Goal: Information Seeking & Learning: Learn about a topic

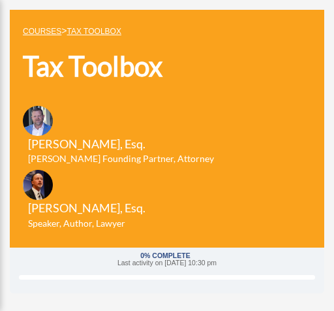
scroll to position [62, 0]
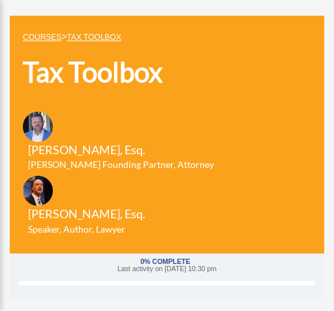
click at [93, 70] on h1 "Tax Toolbox" at bounding box center [126, 72] width 207 height 38
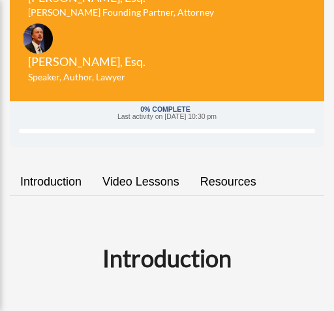
scroll to position [216, 0]
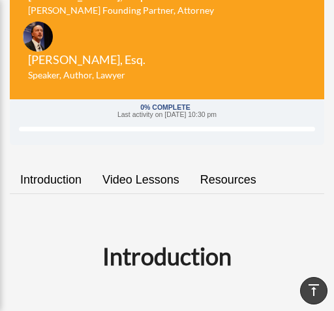
click at [56, 177] on link "Introduction" at bounding box center [51, 179] width 82 height 37
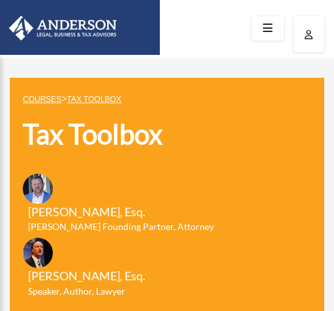
click at [267, 32] on icon at bounding box center [267, 28] width 19 height 20
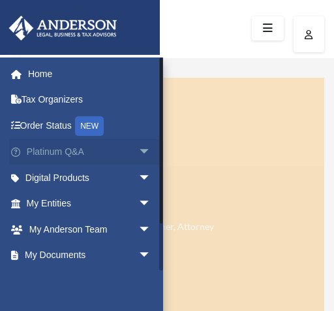
scroll to position [2, 0]
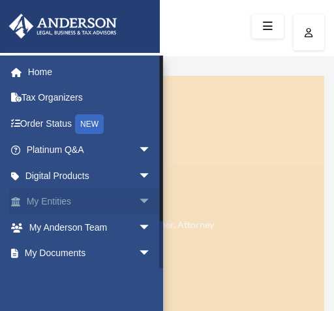
click at [72, 198] on link "My Entities arrow_drop_down" at bounding box center [90, 201] width 162 height 26
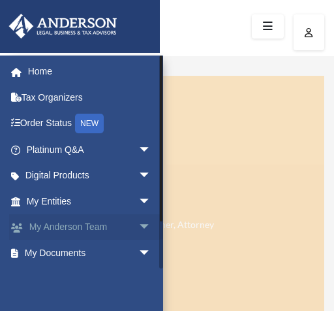
click at [63, 224] on link "My Anderson Team arrow_drop_down" at bounding box center [90, 227] width 162 height 26
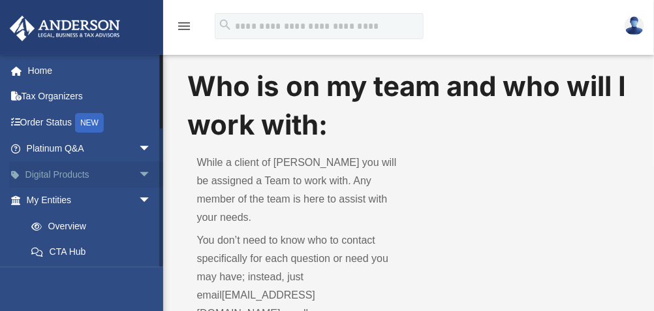
click at [138, 174] on span "arrow_drop_down" at bounding box center [151, 174] width 26 height 27
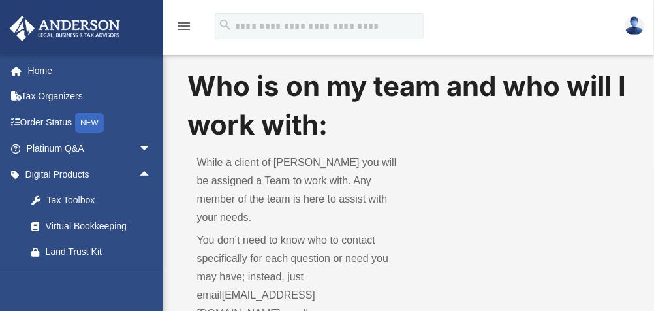
click at [125, 270] on div "rich.elaine.chin@gmail.com Sign Out rich.elaine.chin@gmail.com Home Tax Organiz…" at bounding box center [81, 209] width 163 height 311
click at [138, 172] on span "arrow_drop_up" at bounding box center [151, 174] width 26 height 27
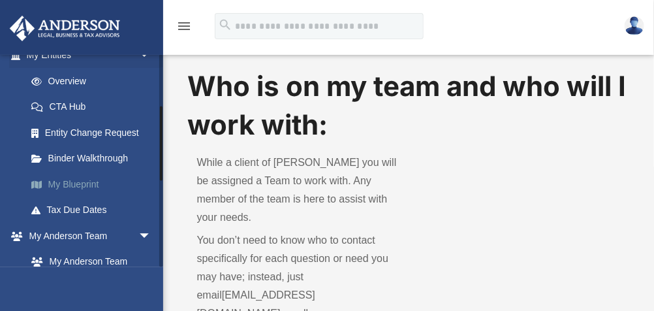
scroll to position [147, 0]
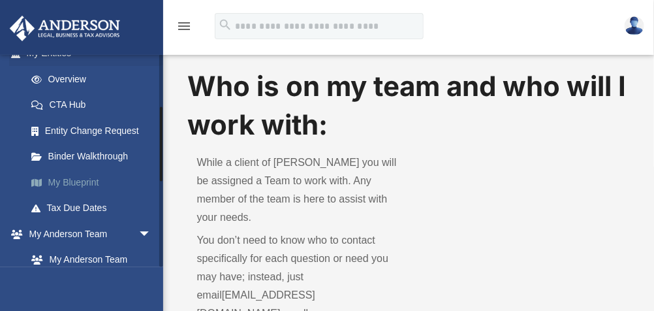
click at [95, 179] on link "My Blueprint" at bounding box center [94, 182] width 153 height 26
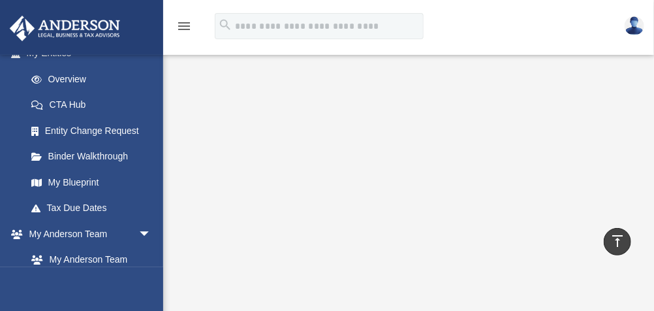
scroll to position [178, 0]
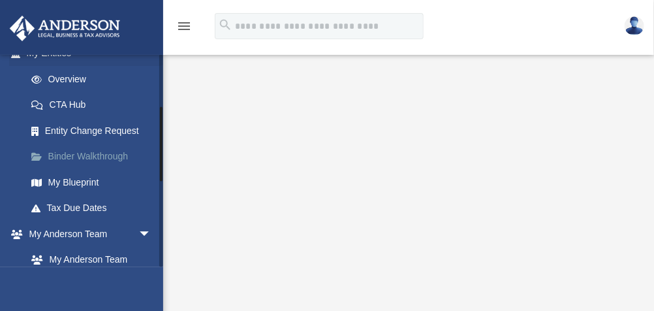
click at [88, 153] on link "Binder Walkthrough" at bounding box center [94, 157] width 153 height 26
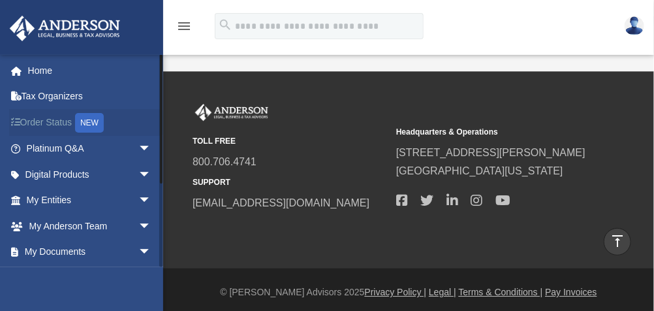
scroll to position [1271, 0]
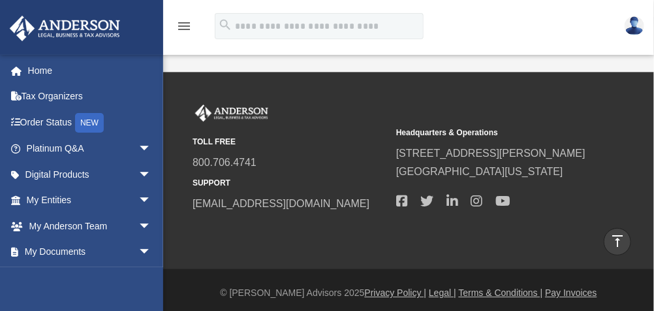
click at [635, 23] on img at bounding box center [634, 25] width 20 height 19
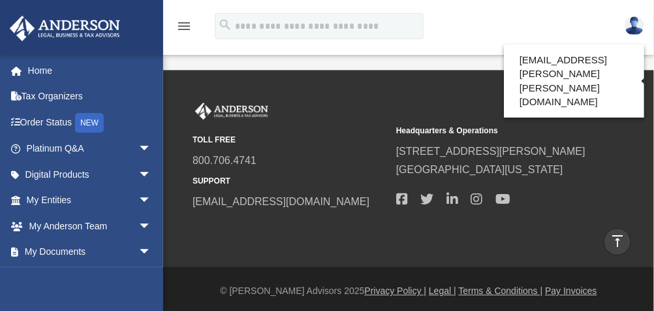
scroll to position [1273, 0]
click at [628, 24] on img at bounding box center [634, 25] width 20 height 19
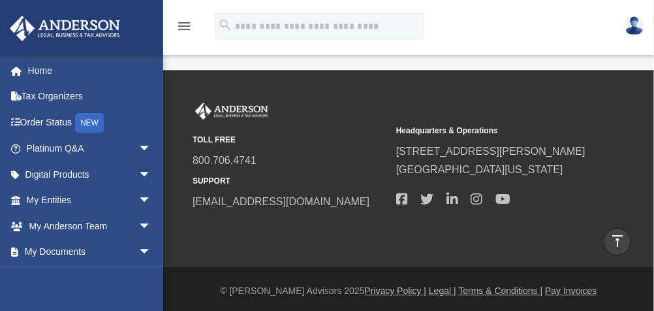
click at [628, 24] on img at bounding box center [634, 25] width 20 height 19
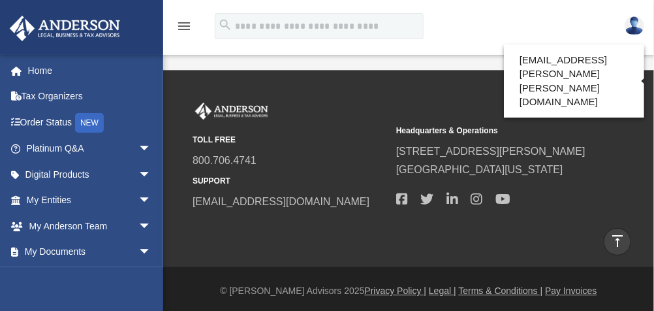
click at [633, 25] on img at bounding box center [634, 25] width 20 height 19
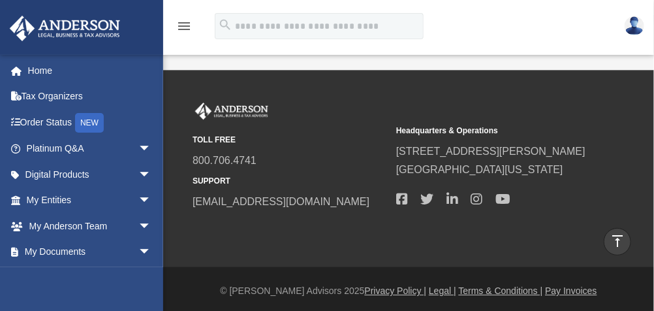
click at [630, 31] on img at bounding box center [634, 25] width 20 height 19
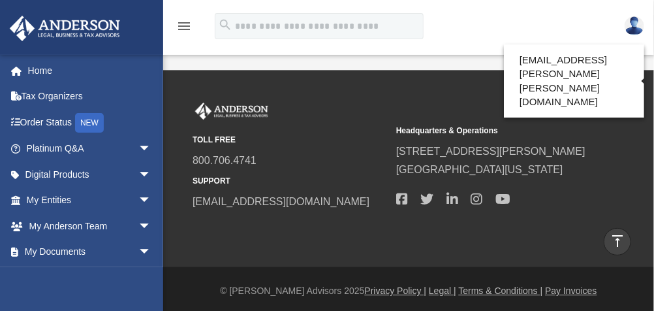
click at [631, 31] on img at bounding box center [634, 25] width 20 height 19
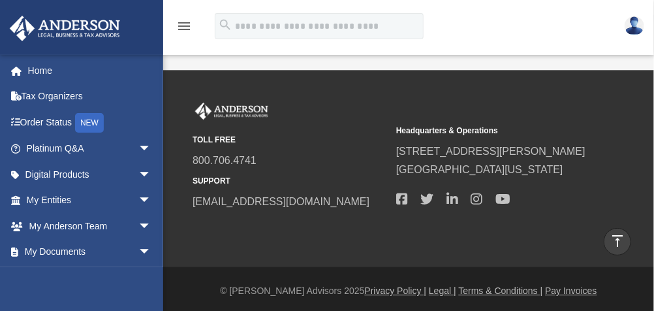
scroll to position [1271, 0]
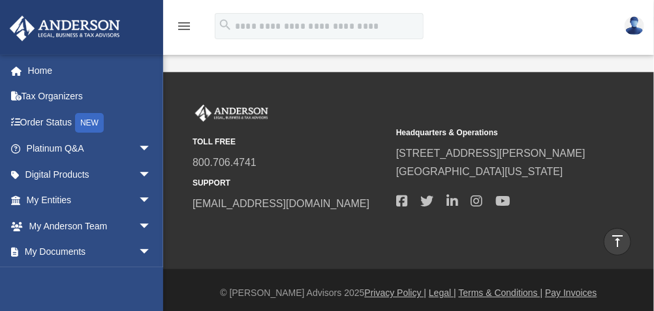
click at [636, 26] on img at bounding box center [634, 25] width 20 height 19
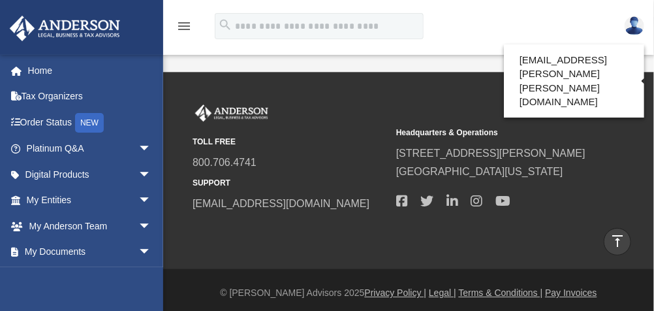
click at [636, 26] on img at bounding box center [634, 25] width 20 height 19
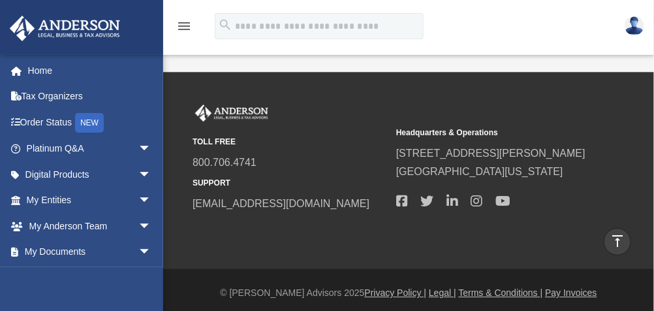
click at [632, 31] on img at bounding box center [634, 25] width 20 height 19
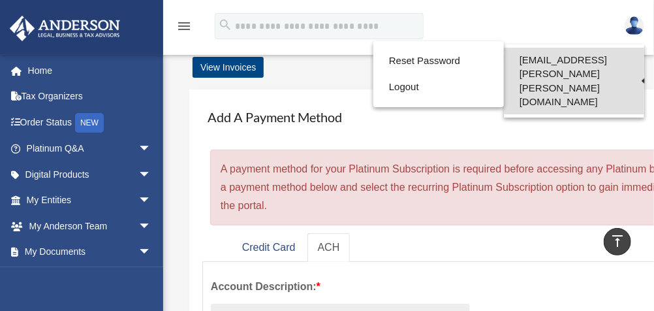
scroll to position [0, 0]
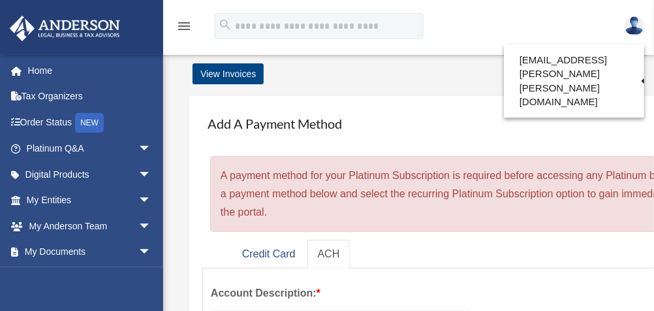
click at [637, 26] on img at bounding box center [634, 25] width 20 height 19
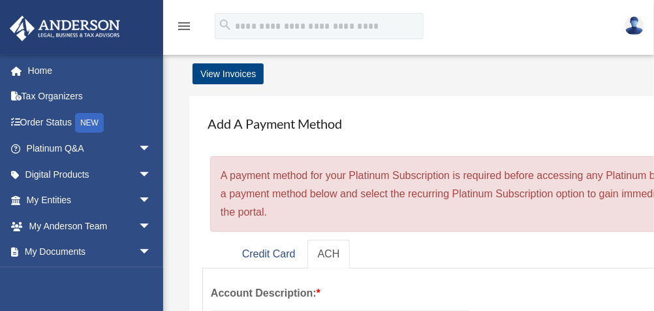
click at [631, 22] on img at bounding box center [634, 25] width 20 height 19
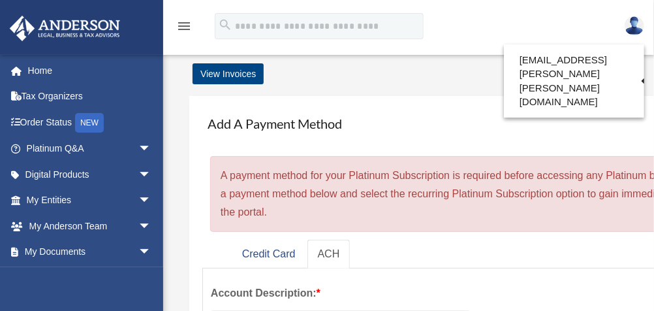
click at [183, 29] on icon "menu" at bounding box center [184, 26] width 16 height 16
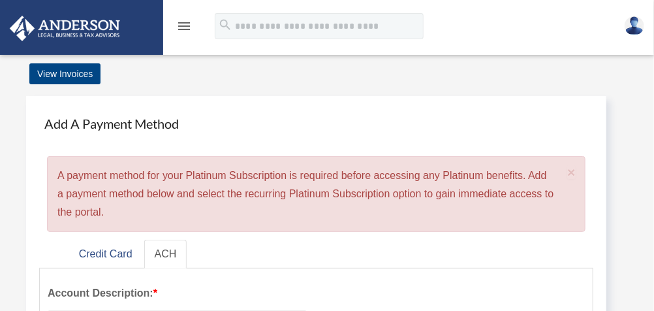
click at [183, 29] on icon "menu" at bounding box center [184, 26] width 16 height 16
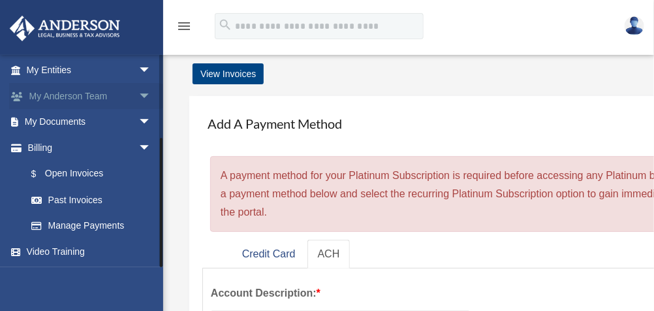
scroll to position [662, 0]
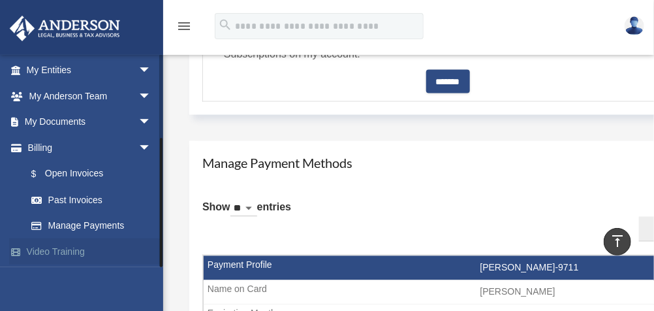
click at [57, 247] on link "Video Training" at bounding box center [90, 251] width 162 height 26
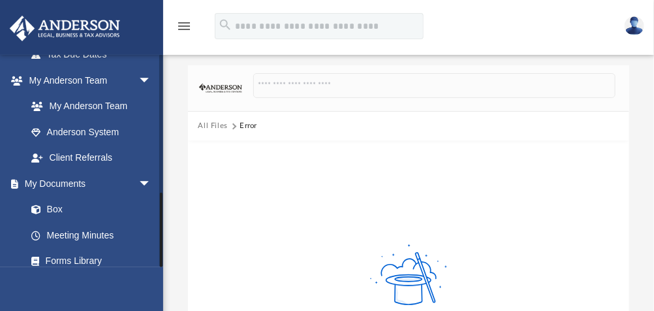
scroll to position [386, 0]
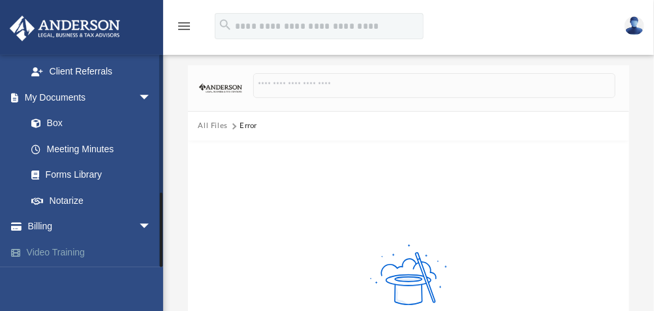
click at [63, 252] on link "Video Training" at bounding box center [90, 252] width 162 height 26
click at [59, 119] on link "Box" at bounding box center [94, 123] width 153 height 26
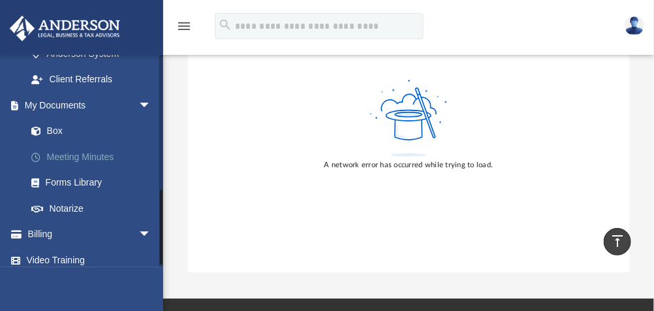
scroll to position [376, 0]
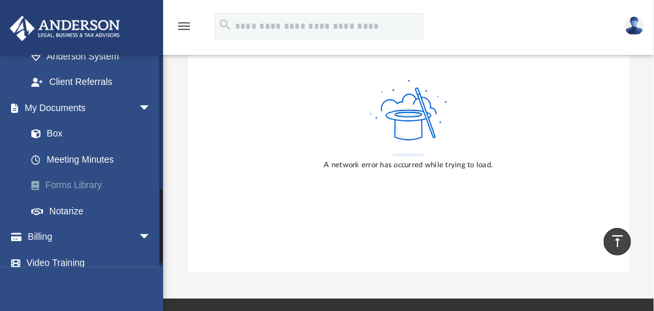
click at [84, 180] on link "Forms Library" at bounding box center [94, 185] width 153 height 26
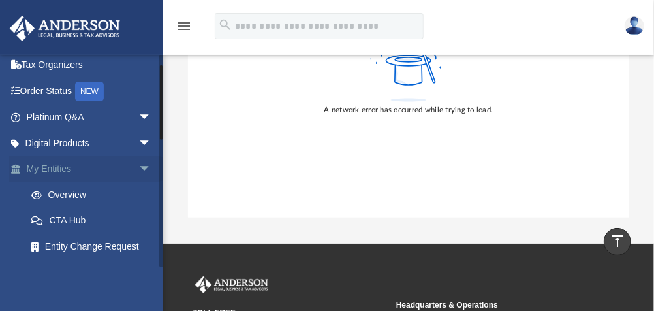
scroll to position [31, 0]
click at [138, 117] on span "arrow_drop_down" at bounding box center [151, 118] width 26 height 27
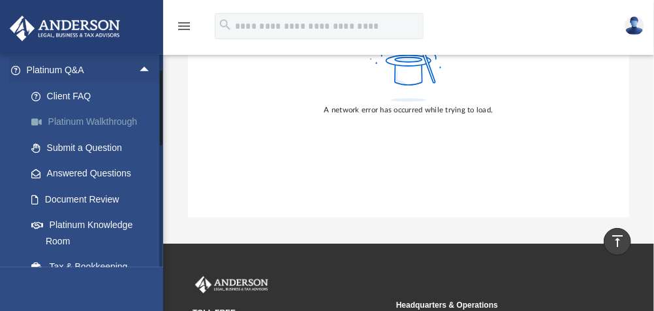
scroll to position [79, 0]
click at [82, 144] on link "Submit a Question" at bounding box center [94, 147] width 153 height 26
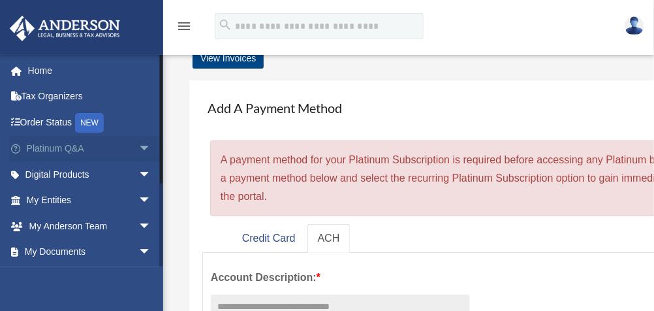
click at [52, 146] on link "Platinum Q&A arrow_drop_down" at bounding box center [90, 149] width 162 height 26
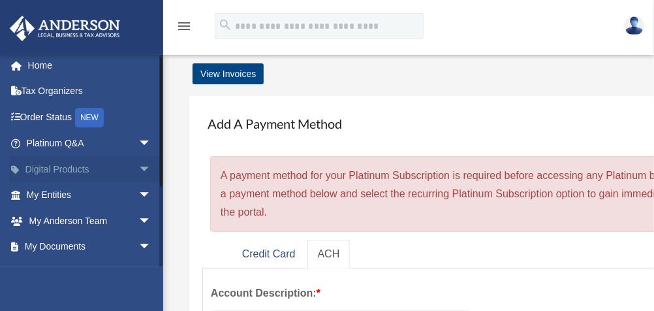
scroll to position [6, 0]
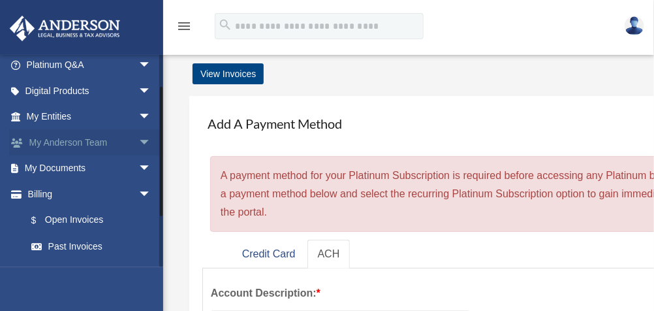
click at [97, 216] on ul "Home Tax Organizers Order Status NEW Platinum Q&A arrow_drop_down Client FAQ Pl…" at bounding box center [85, 142] width 171 height 337
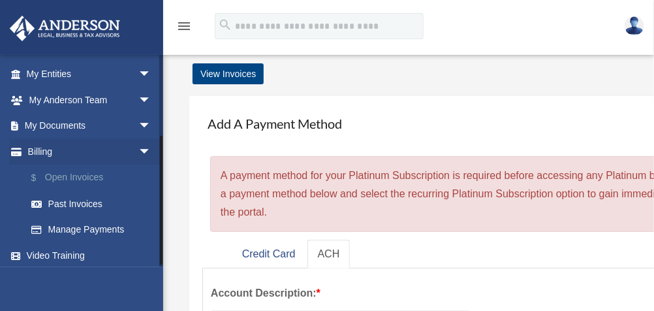
click at [87, 172] on link "$ Open Invoices" at bounding box center [94, 177] width 153 height 27
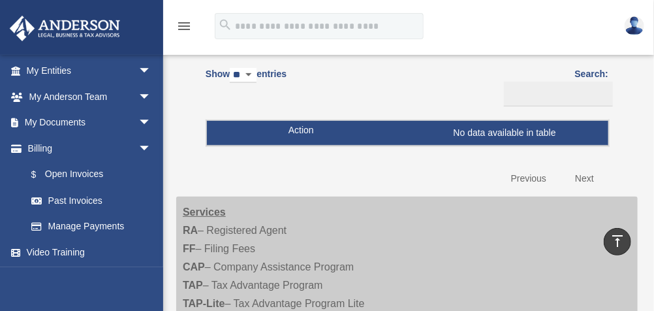
scroll to position [70, 0]
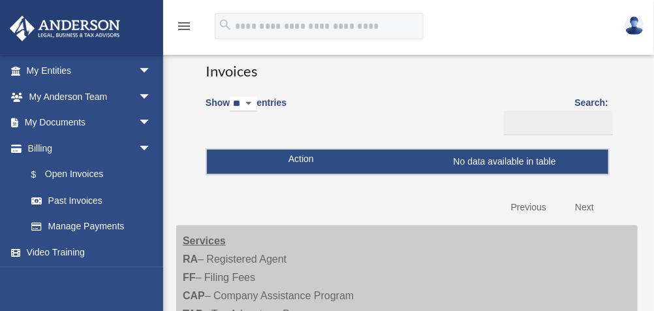
click at [633, 27] on img at bounding box center [634, 25] width 20 height 19
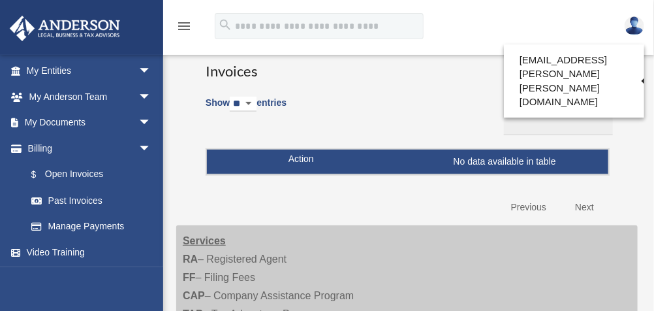
click at [636, 28] on img at bounding box center [634, 25] width 20 height 19
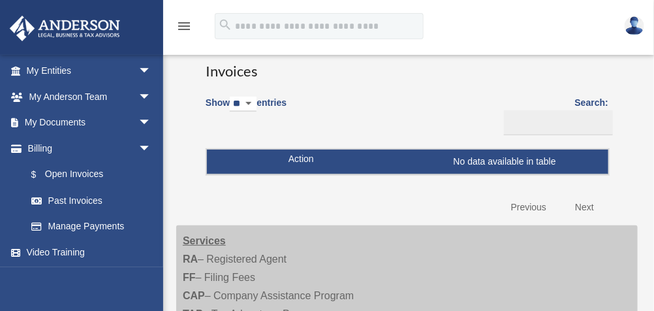
click at [636, 28] on img at bounding box center [634, 25] width 20 height 19
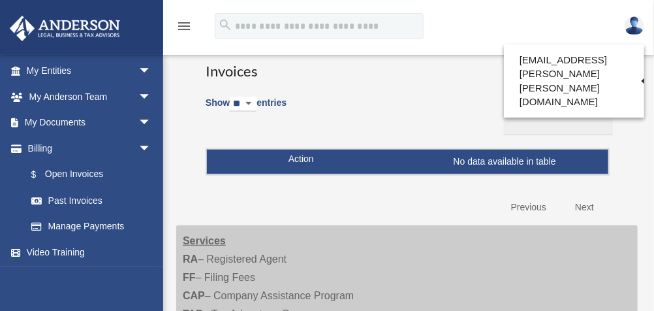
click at [636, 28] on img at bounding box center [634, 25] width 20 height 19
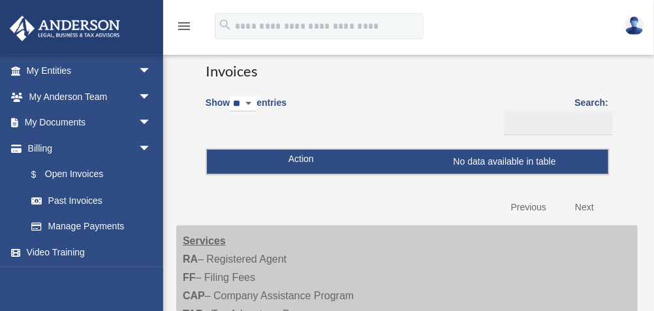
click at [632, 33] on img at bounding box center [634, 25] width 20 height 19
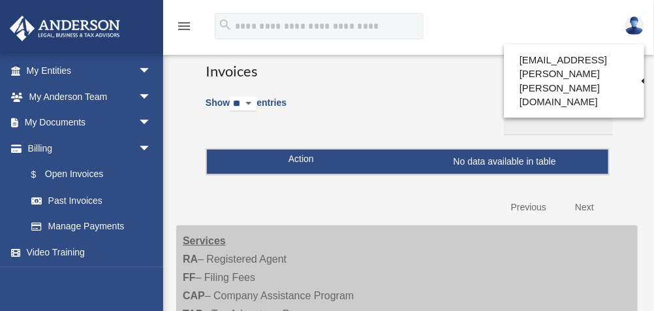
click at [631, 33] on img at bounding box center [634, 25] width 20 height 19
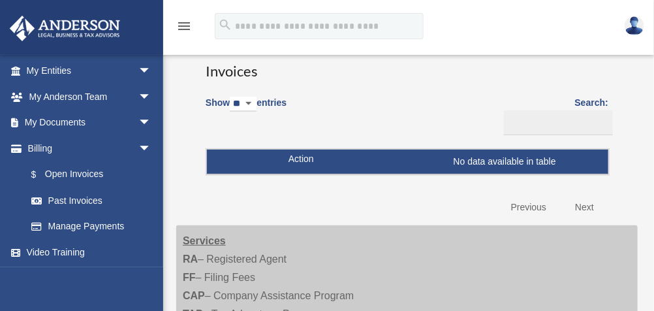
click at [628, 33] on img at bounding box center [634, 25] width 20 height 19
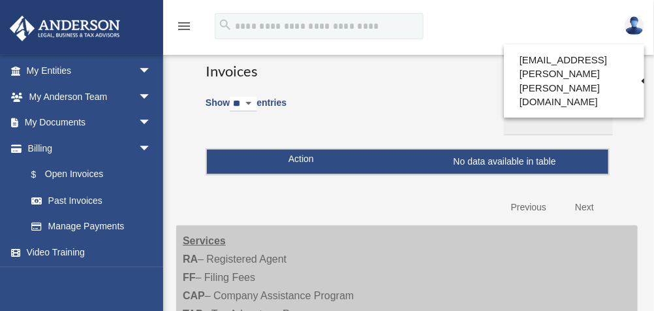
click at [571, 31] on div "menu search Site Menu add [EMAIL_ADDRESS][PERSON_NAME][PERSON_NAME][DOMAIN_NAME…" at bounding box center [327, 32] width 634 height 44
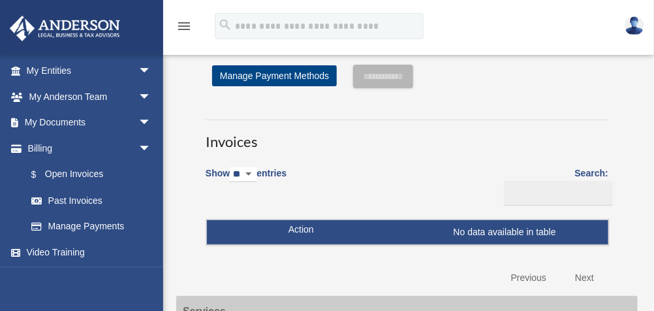
scroll to position [0, 0]
click at [183, 25] on icon "menu" at bounding box center [184, 26] width 16 height 16
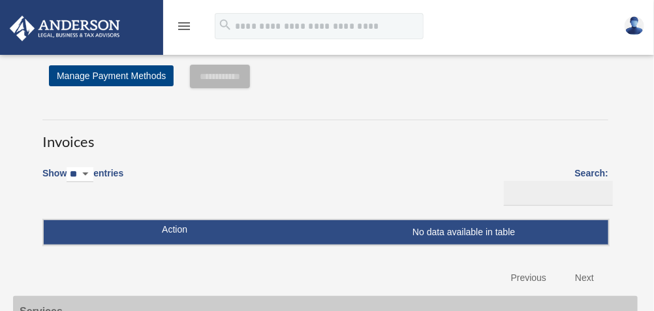
scroll to position [225, 0]
click at [641, 23] on img at bounding box center [634, 25] width 20 height 19
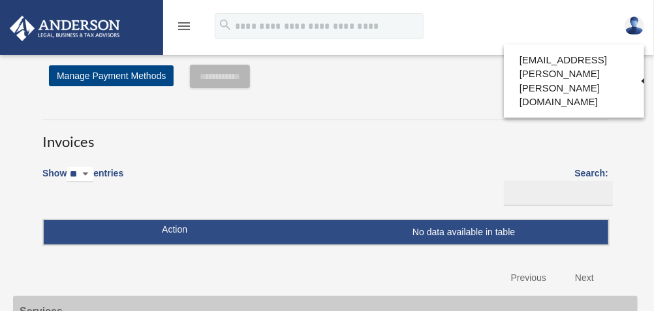
click at [593, 29] on div "menu search Site Menu add [EMAIL_ADDRESS][PERSON_NAME][PERSON_NAME][DOMAIN_NAME…" at bounding box center [327, 32] width 634 height 44
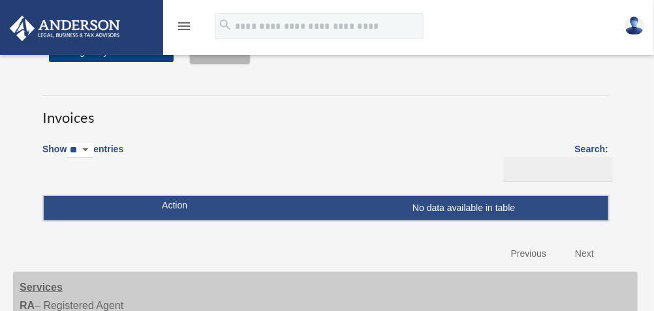
scroll to position [0, 0]
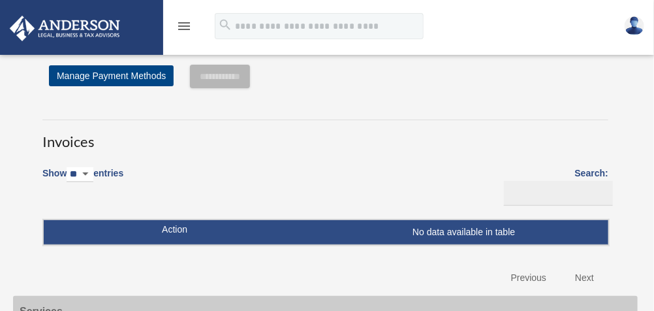
click at [184, 21] on icon "menu" at bounding box center [184, 26] width 16 height 16
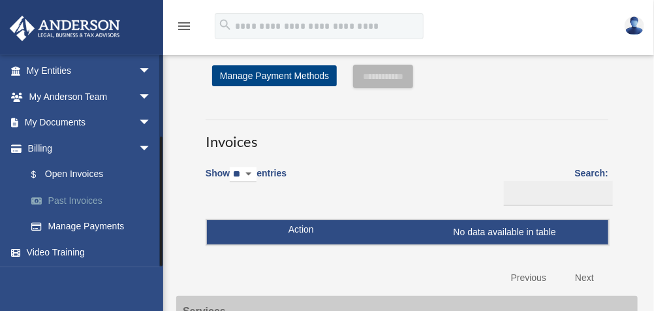
scroll to position [129, 0]
click at [140, 67] on span "arrow_drop_down" at bounding box center [151, 71] width 26 height 27
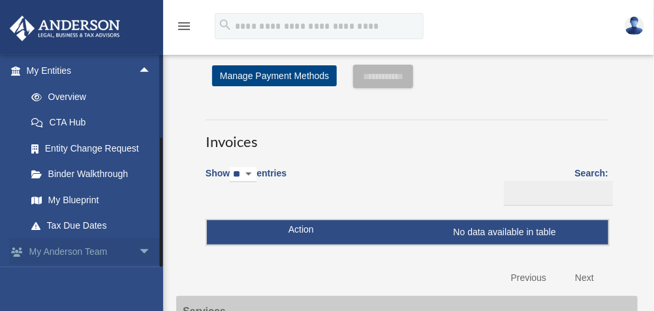
click at [145, 253] on span "arrow_drop_down" at bounding box center [151, 251] width 26 height 27
click at [99, 244] on link "My [PERSON_NAME] Team arrow_drop_up" at bounding box center [90, 251] width 162 height 26
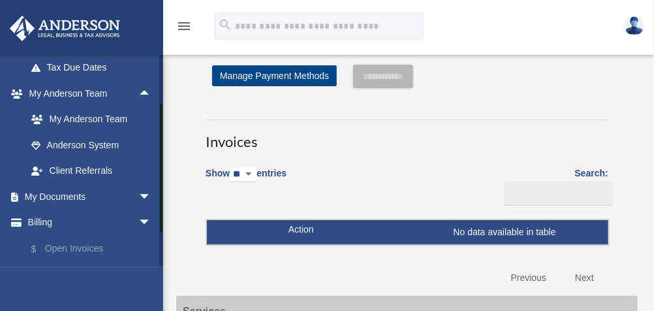
scroll to position [316, 0]
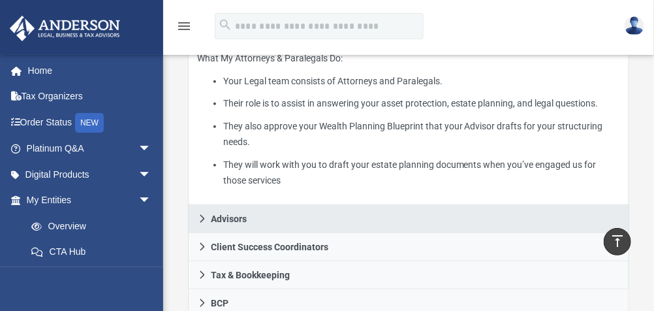
scroll to position [403, 0]
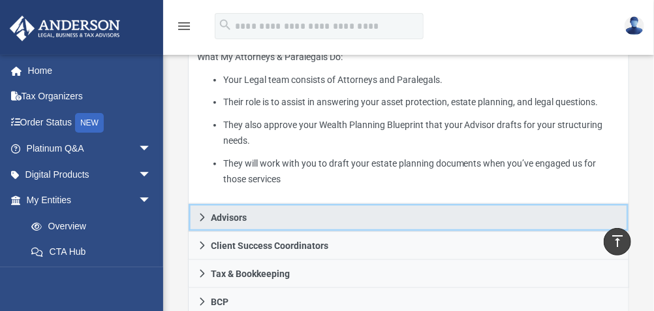
click at [257, 204] on link "Advisors" at bounding box center [409, 218] width 442 height 28
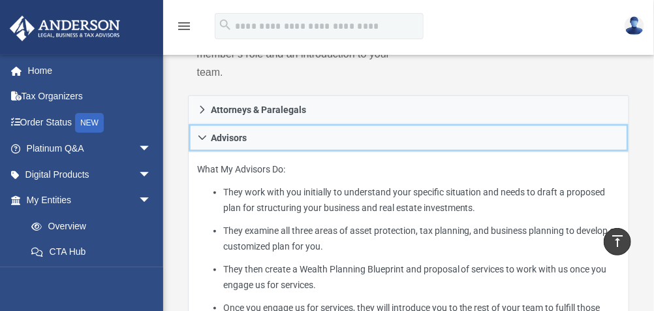
scroll to position [307, 0]
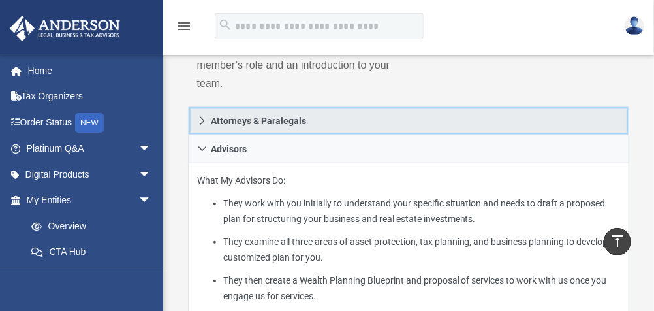
click at [257, 116] on span "Attorneys & Paralegals" at bounding box center [258, 120] width 95 height 9
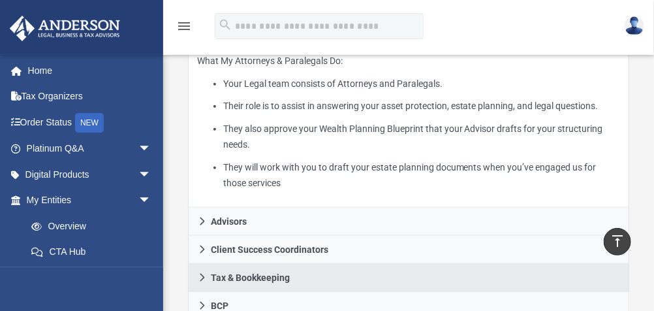
scroll to position [440, 0]
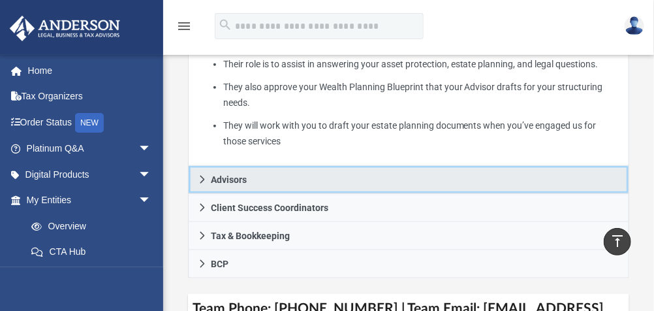
click at [293, 166] on link "Advisors" at bounding box center [409, 180] width 442 height 28
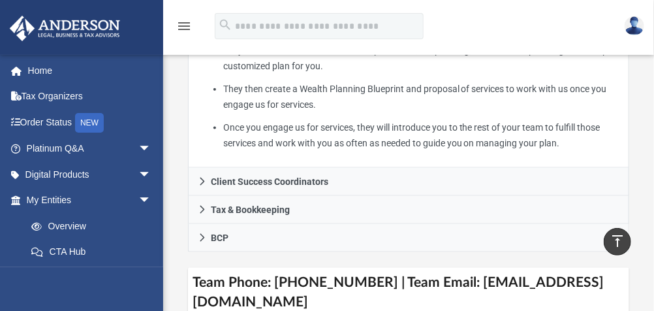
scroll to position [523, 0]
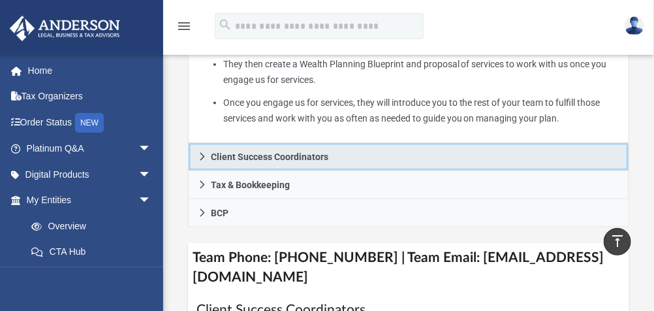
click at [329, 152] on span "Client Success Coordinators" at bounding box center [269, 156] width 117 height 9
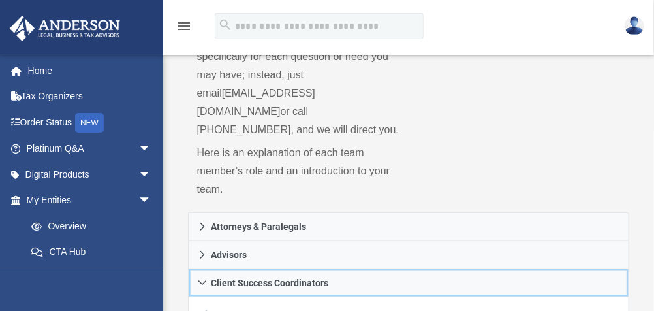
scroll to position [204, 0]
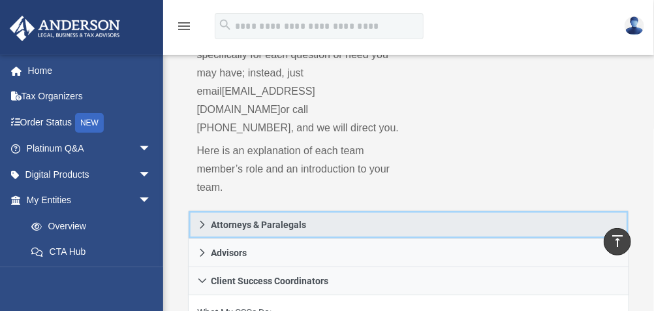
click at [348, 210] on link "Attorneys & Paralegals" at bounding box center [409, 224] width 442 height 29
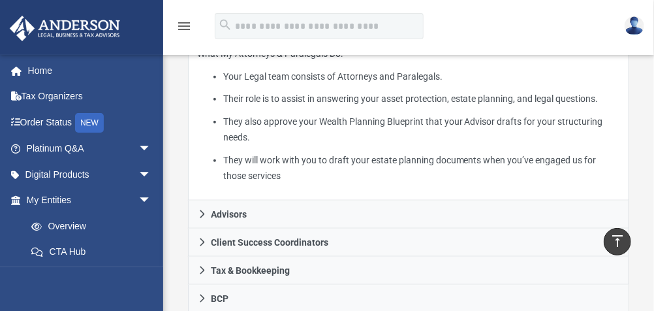
scroll to position [414, 0]
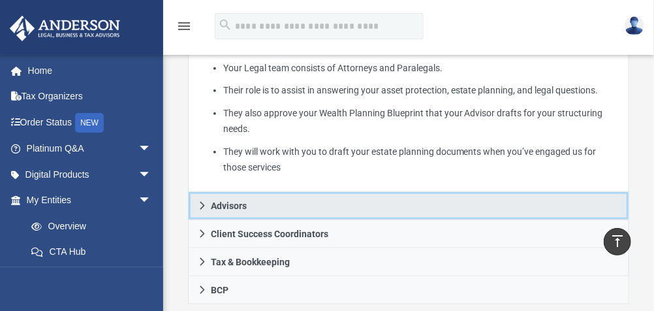
click at [378, 192] on link "Advisors" at bounding box center [409, 206] width 442 height 28
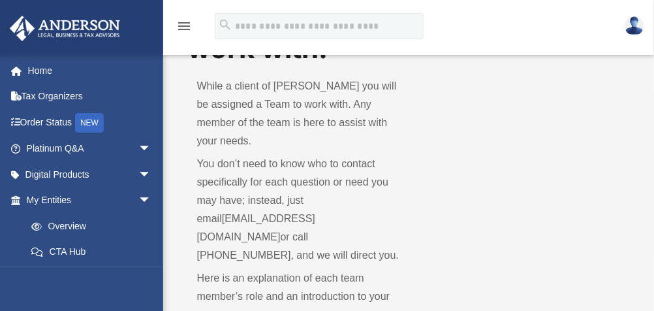
scroll to position [0, 0]
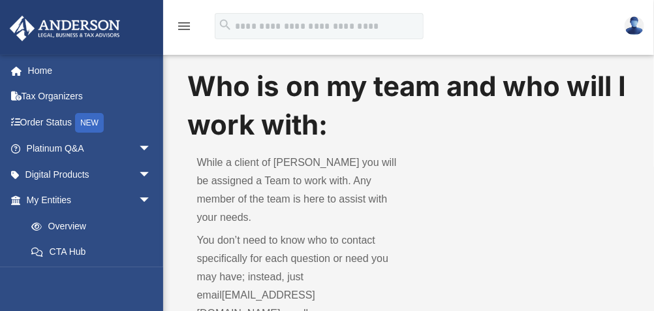
click at [633, 33] on img at bounding box center [634, 25] width 20 height 19
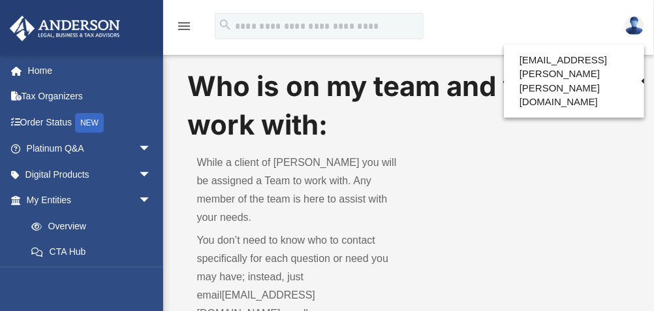
click at [620, 151] on div "Who is on my team and who will I work with: While a client of [PERSON_NAME] you…" at bounding box center [409, 240] width 442 height 346
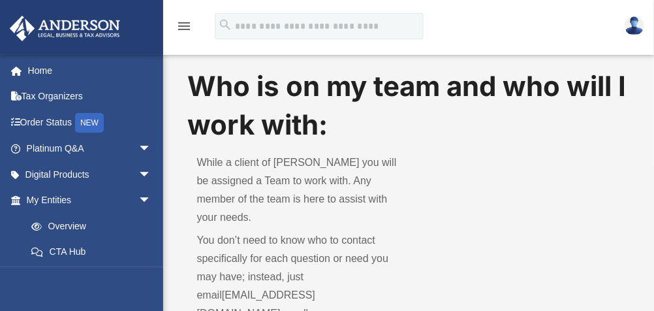
click at [635, 30] on img at bounding box center [634, 25] width 20 height 19
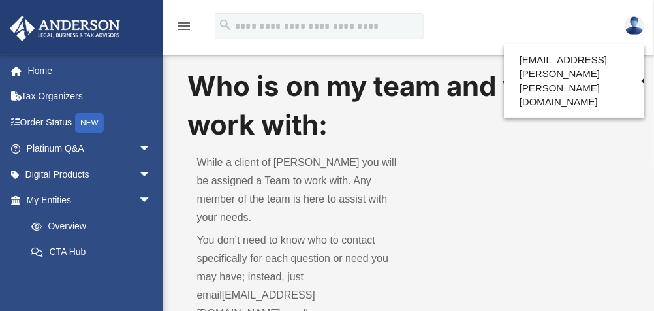
click at [631, 23] on img at bounding box center [634, 25] width 20 height 19
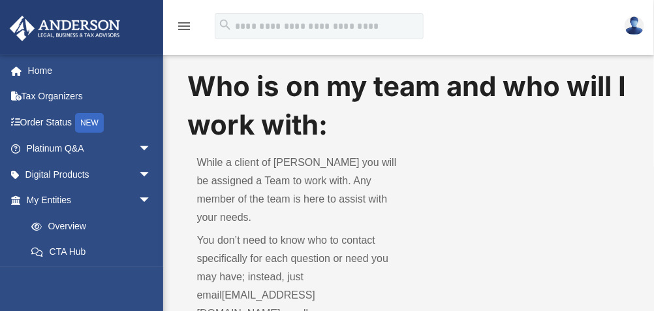
click at [632, 23] on img at bounding box center [634, 25] width 20 height 19
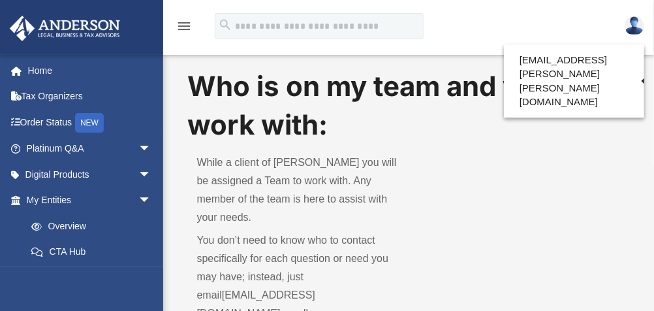
click at [632, 31] on img at bounding box center [634, 25] width 20 height 19
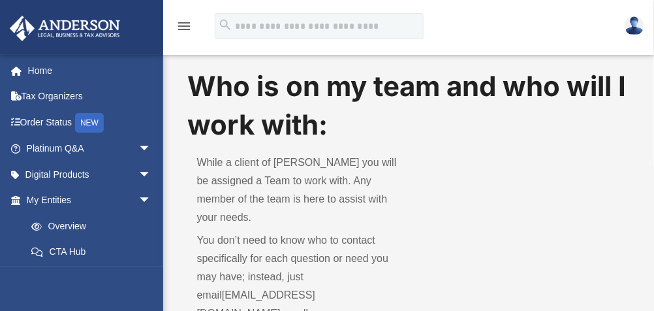
click at [629, 29] on img at bounding box center [634, 25] width 20 height 19
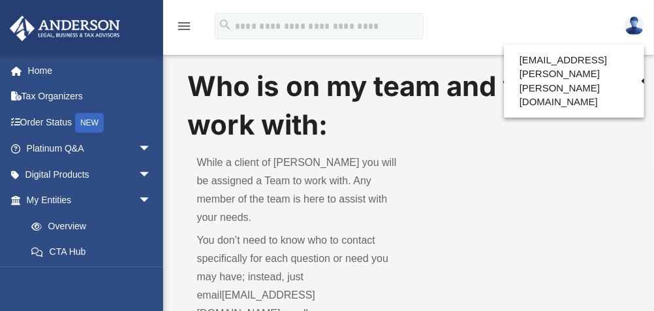
click at [629, 28] on img at bounding box center [634, 25] width 20 height 19
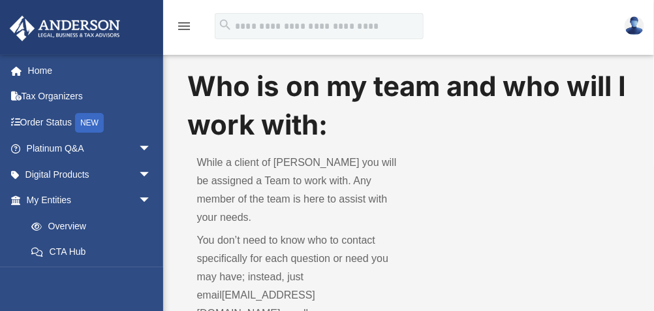
click at [520, 26] on div "menu search Site Menu add [EMAIL_ADDRESS][PERSON_NAME][PERSON_NAME][DOMAIN_NAME…" at bounding box center [327, 32] width 634 height 44
click at [630, 29] on img at bounding box center [634, 25] width 20 height 19
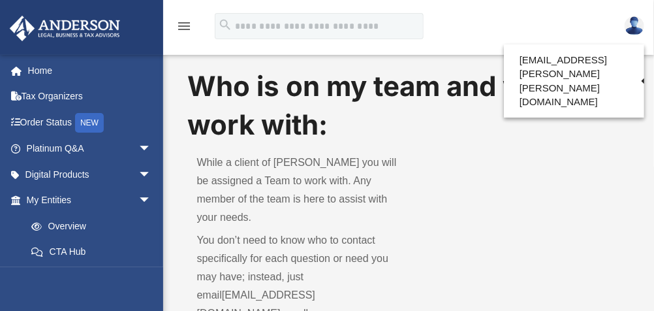
click at [637, 33] on img at bounding box center [634, 25] width 20 height 19
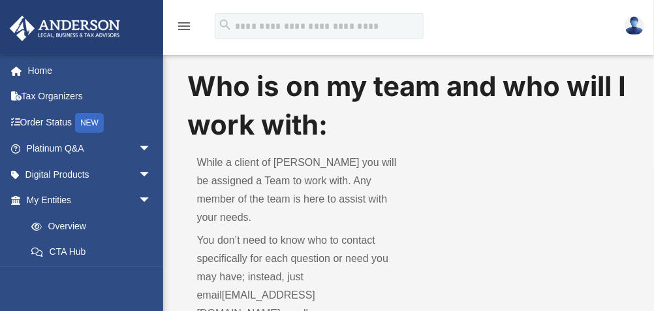
click at [632, 29] on img at bounding box center [634, 25] width 20 height 19
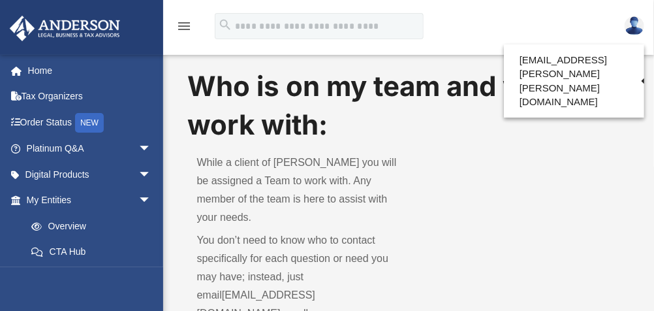
drag, startPoint x: 594, startPoint y: 16, endPoint x: 600, endPoint y: 20, distance: 7.1
click at [595, 17] on div "menu search Site Menu add [EMAIL_ADDRESS][PERSON_NAME][PERSON_NAME][DOMAIN_NAME…" at bounding box center [327, 32] width 634 height 44
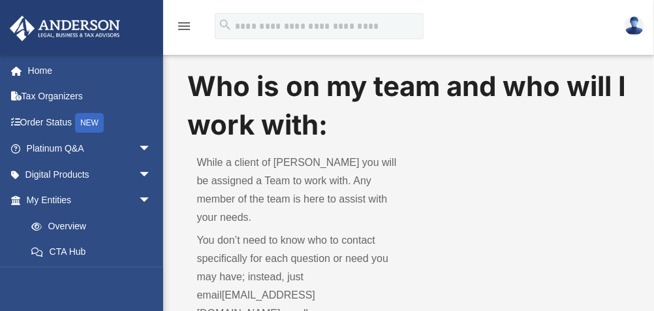
click at [633, 27] on img at bounding box center [634, 25] width 20 height 19
